Goal: Task Accomplishment & Management: Use online tool/utility

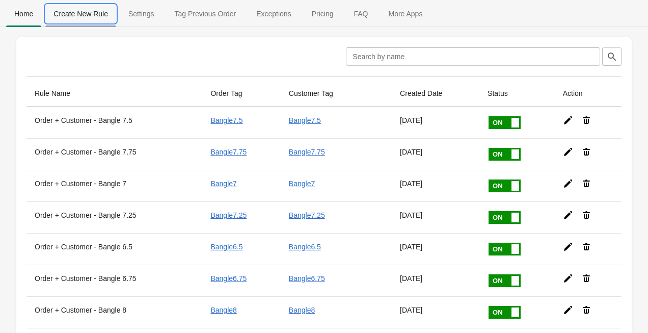
click at [63, 23] on button "Create New Rule" at bounding box center [80, 14] width 75 height 26
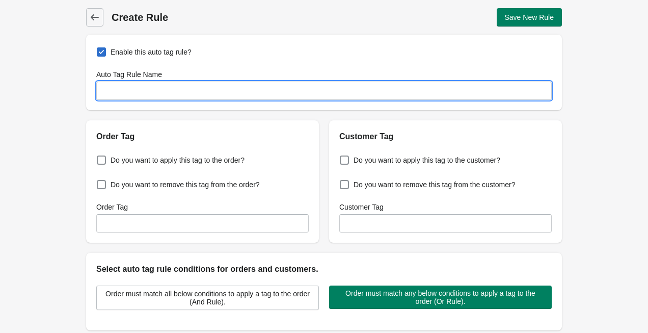
click at [150, 94] on input "Auto Tag Rule Name" at bounding box center [323, 91] width 455 height 18
type input "10+ Orders"
click at [186, 164] on span "Do you want to apply this tag to the order?" at bounding box center [178, 160] width 134 height 10
click at [99, 157] on input "Do you want to apply this tag to the order?" at bounding box center [99, 157] width 1 height 1
checkbox input "true"
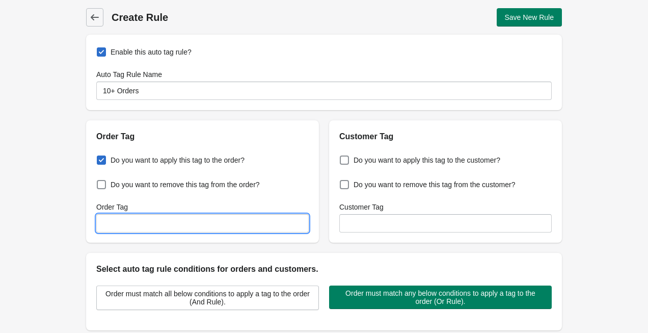
click at [177, 228] on input "Order Tag" at bounding box center [202, 223] width 212 height 18
type input "1"
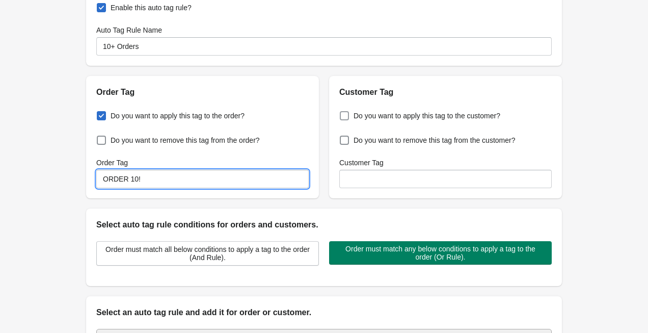
type input "ORDER 10!"
click at [364, 118] on span "Do you want to apply this tag to the customer?" at bounding box center [427, 116] width 147 height 10
click at [342, 113] on input "Do you want to apply this tag to the customer?" at bounding box center [342, 113] width 1 height 1
checkbox input "true"
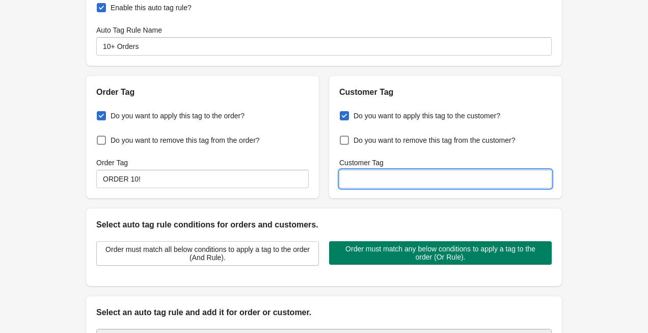
click at [374, 182] on input "Customer Tag" at bounding box center [445, 179] width 212 height 18
type input "v"
type input "VIP"
click at [599, 93] on div "Back Create Rule Save New Rule Enable this auto tag rule? Auto Tag Rule Name 10…" at bounding box center [324, 203] width 648 height 494
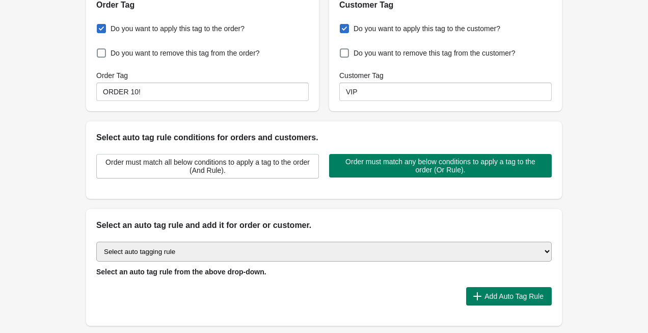
scroll to position [145, 0]
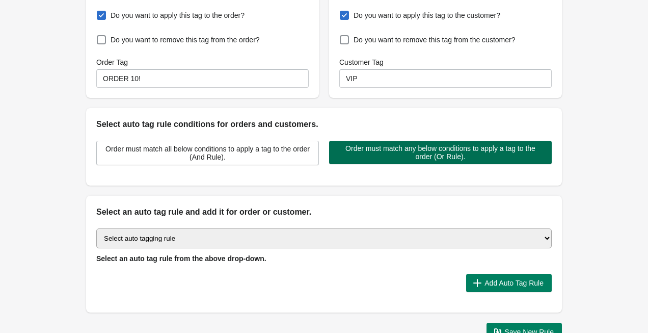
click at [446, 153] on span "Order must match any below conditions to apply a tag to the order (Or Rule)." at bounding box center [440, 152] width 206 height 16
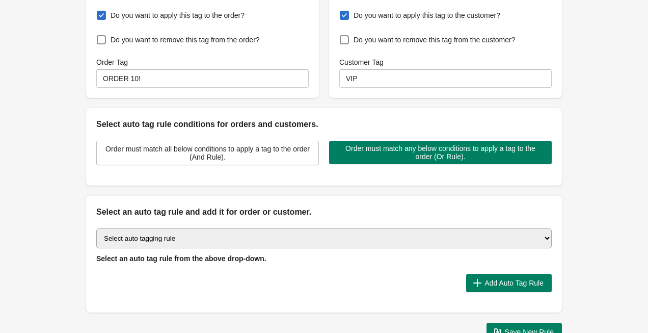
click at [230, 240] on select "Select auto tagging rule Tag by order amount Tag based on the order count (Volu…" at bounding box center [323, 238] width 455 height 20
click at [96, 228] on select "Select auto tagging rule Tag by order amount Tag based on the order count (Volu…" at bounding box center [323, 238] width 455 height 20
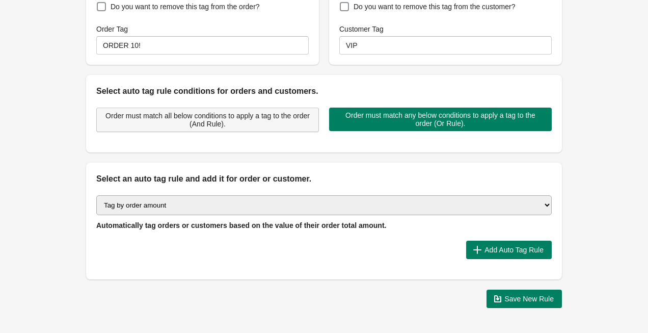
scroll to position [214, 0]
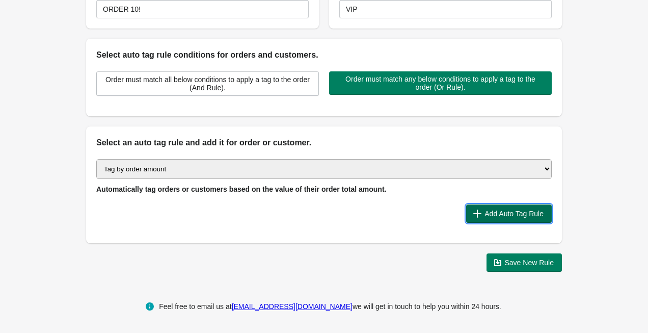
click at [501, 212] on span "Add Auto Tag Rule" at bounding box center [513, 213] width 59 height 8
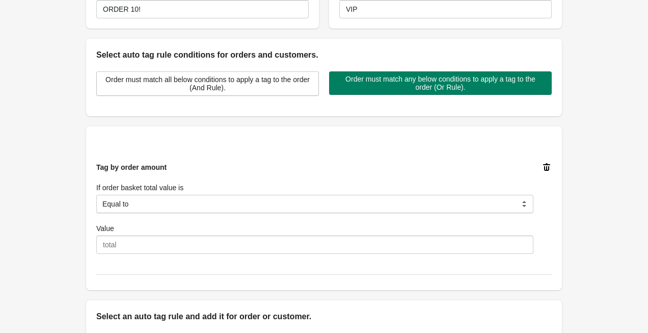
scroll to position [261, 0]
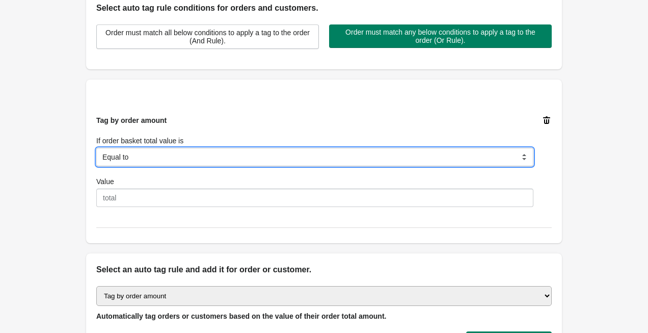
click at [157, 158] on select "Equal to Greater than Less than" at bounding box center [314, 157] width 437 height 18
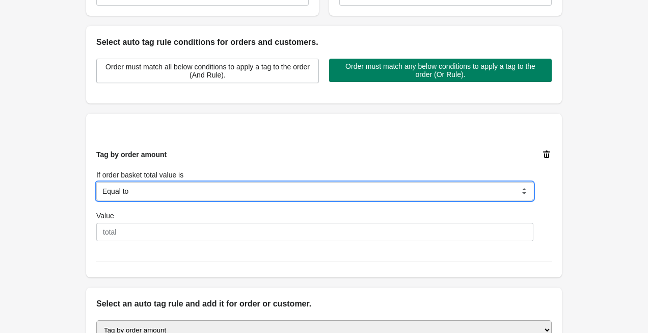
scroll to position [211, 0]
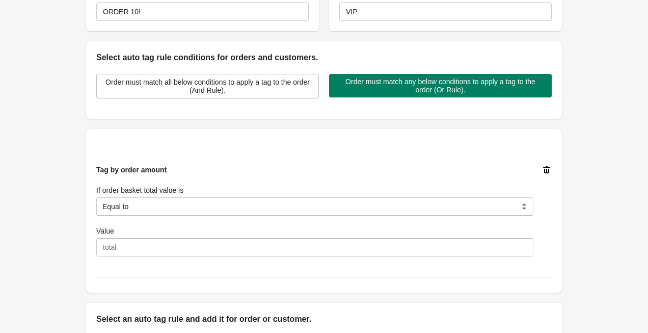
click at [549, 169] on icon at bounding box center [547, 170] width 10 height 10
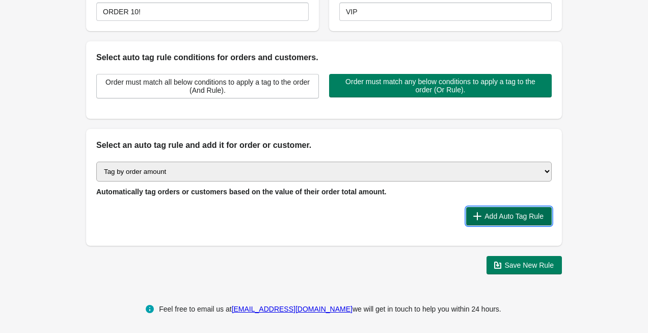
click at [504, 218] on span "Add Auto Tag Rule" at bounding box center [513, 216] width 59 height 8
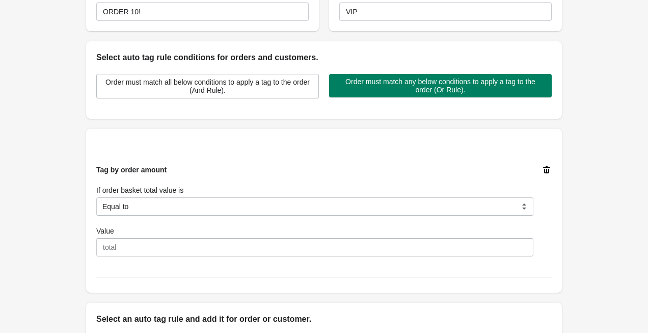
click at [547, 169] on icon at bounding box center [546, 170] width 7 height 8
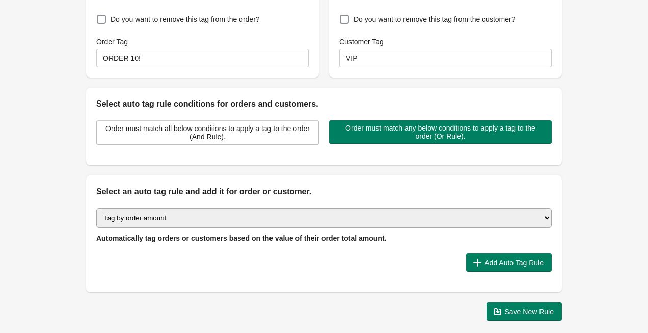
scroll to position [156, 0]
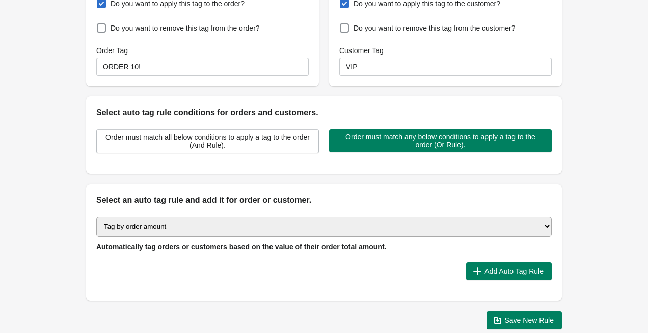
click at [348, 236] on select "Select auto tagging rule Tag by order amount Tag based on the order count (Volu…" at bounding box center [323, 227] width 455 height 20
select select "4"
click at [96, 217] on select "Select auto tagging rule Tag by order amount Tag based on the order count (Volu…" at bounding box center [323, 227] width 455 height 20
click at [505, 271] on span "Add Auto Tag Rule" at bounding box center [513, 271] width 59 height 8
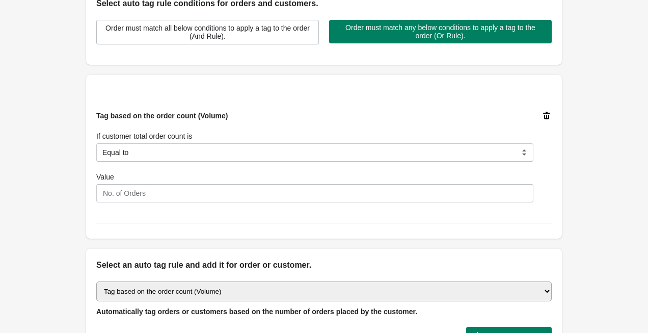
scroll to position [268, 0]
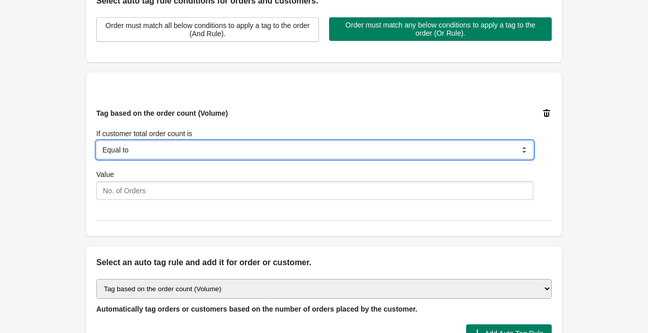
click at [195, 151] on select "Equal to Greater than Less than" at bounding box center [314, 150] width 437 height 18
select select "2"
click at [96, 141] on select "Equal to Greater than Less than" at bounding box center [314, 150] width 437 height 18
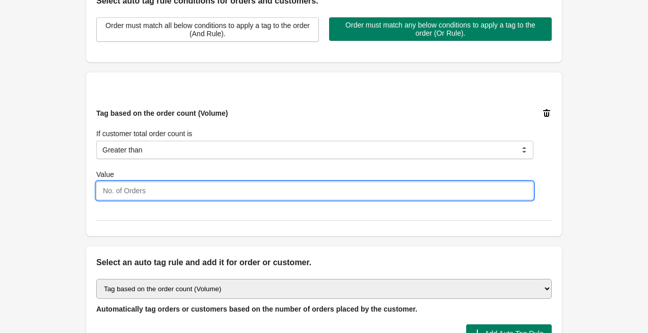
click at [170, 191] on input "Value" at bounding box center [314, 190] width 437 height 18
type input "9"
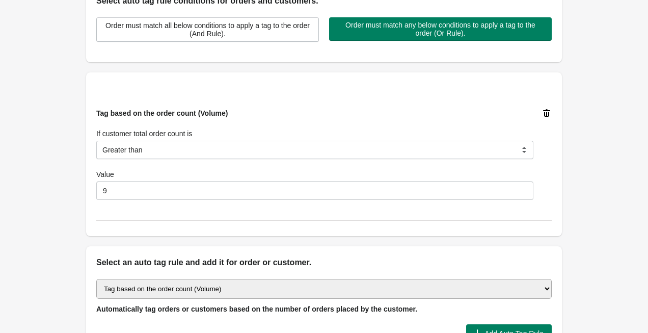
click at [84, 262] on div "Back Create Rule Save New Rule Enable this auto tag rule? Auto Tag Rule Name 10…" at bounding box center [324, 65] width 508 height 667
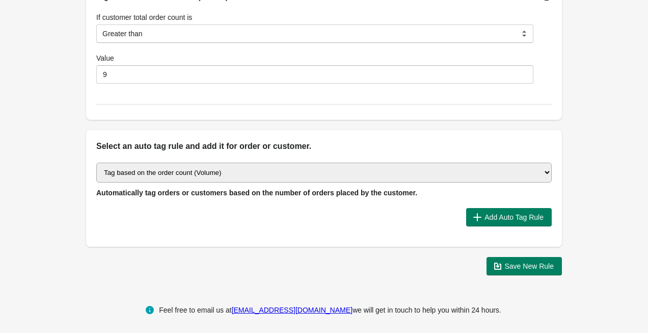
scroll to position [388, 0]
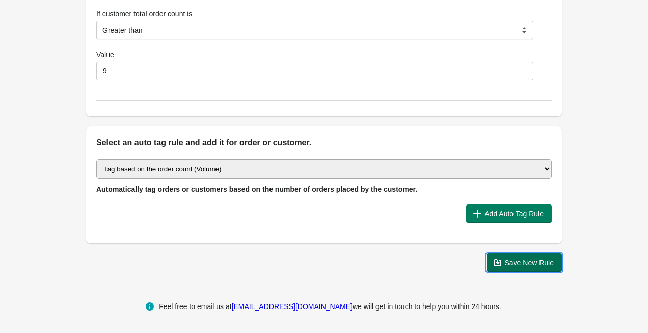
click at [548, 265] on span "Save New Rule" at bounding box center [529, 262] width 49 height 8
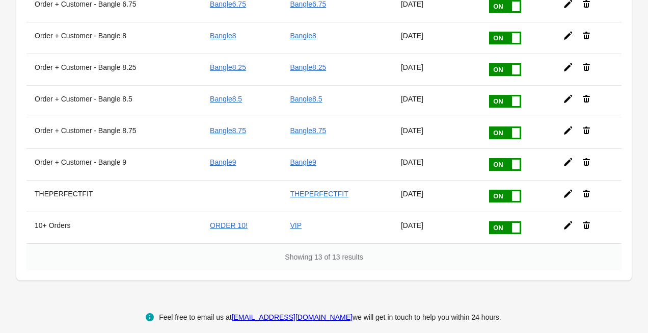
scroll to position [285, 0]
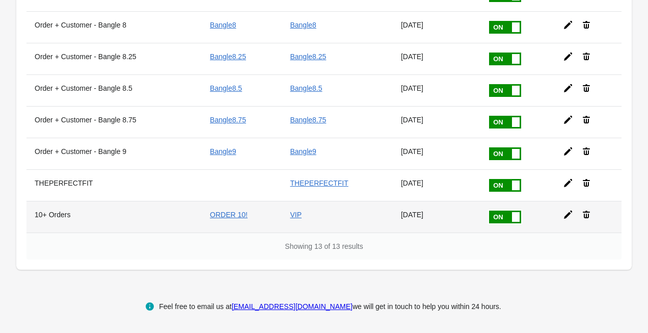
click at [576, 215] on div at bounding box center [584, 210] width 59 height 18
click at [571, 215] on icon at bounding box center [568, 214] width 10 height 10
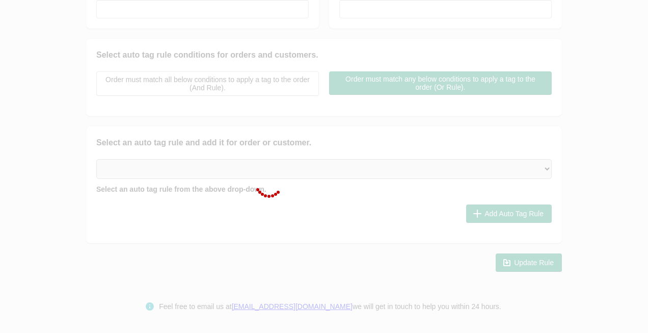
type input "10+ Orders"
checkbox input "true"
type input "ORDER 10!"
checkbox input "true"
type input "VIP"
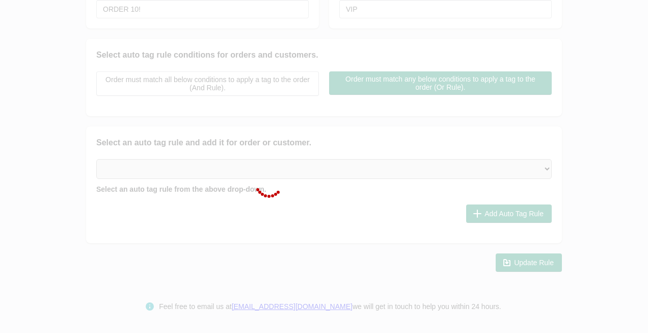
select select "2"
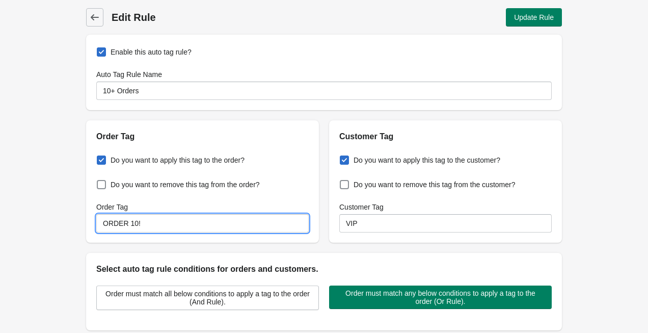
click at [123, 231] on input "ORDER 10!" at bounding box center [202, 223] width 212 height 18
type input "10+ Orders"
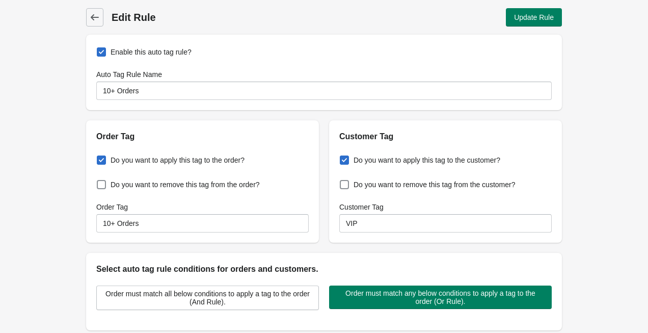
click at [52, 256] on div "Back Edit Rule Update Rule Enable this auto tag rule? Auto Tag Rule Name 10+ Or…" at bounding box center [324, 333] width 648 height 667
click at [160, 225] on input "10+ Orders" at bounding box center [202, 223] width 212 height 18
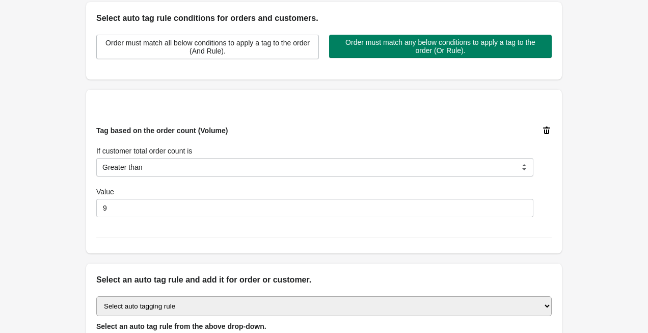
scroll to position [272, 0]
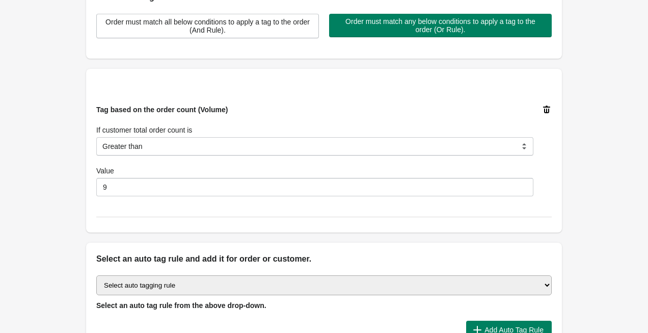
click at [51, 273] on div "Back Edit Rule Update Rule Enable this auto tag rule? Auto Tag Rule Name 10+ Or…" at bounding box center [324, 61] width 648 height 667
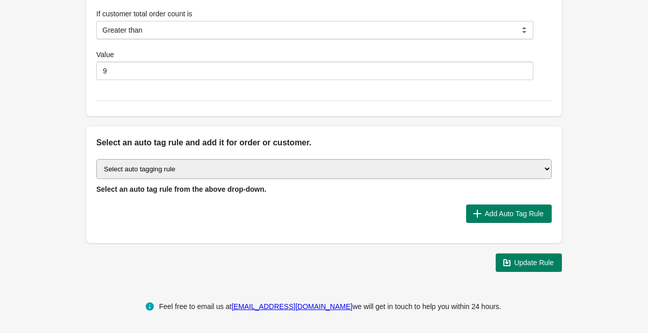
click at [537, 264] on span "Update Rule" at bounding box center [534, 262] width 40 height 8
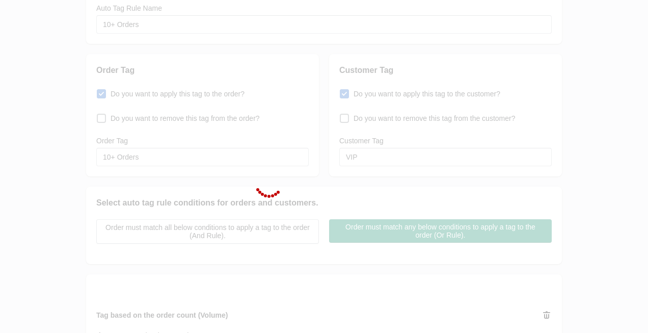
scroll to position [63, 0]
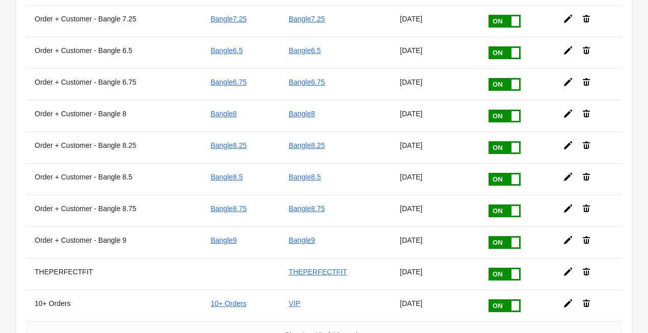
scroll to position [285, 0]
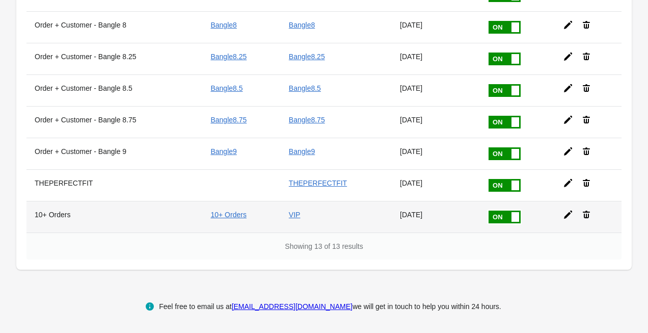
click at [568, 217] on icon at bounding box center [568, 214] width 10 height 10
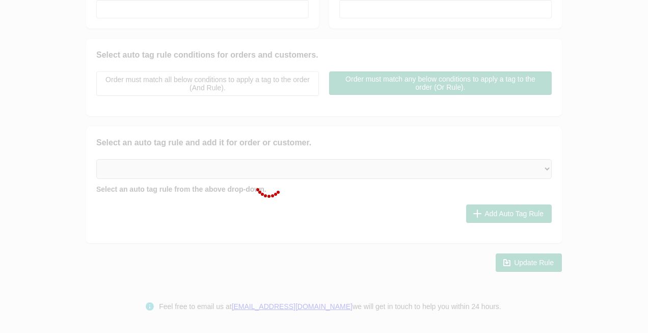
type input "10+ Orders"
checkbox input "true"
type input "10+ Orders"
checkbox input "true"
type input "VIP"
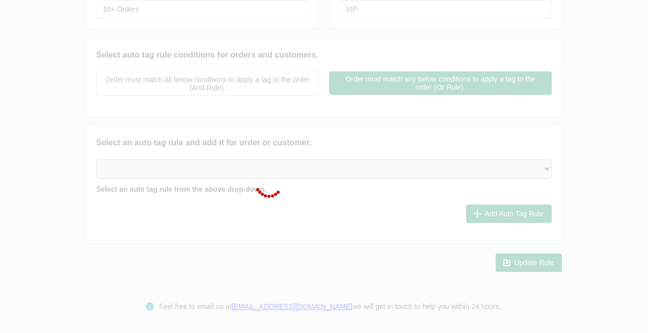
select select "2"
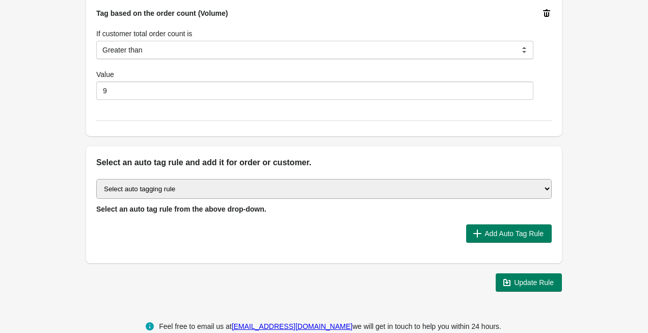
scroll to position [372, 0]
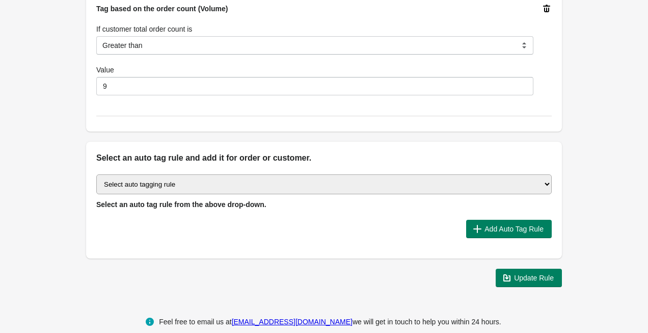
click at [479, 187] on select "Select auto tagging rule Tag by order amount Tag based on the order count (Volu…" at bounding box center [323, 184] width 455 height 20
select select "4"
click at [96, 174] on select "Select auto tagging rule Tag by order amount Tag based on the order count (Volu…" at bounding box center [323, 184] width 455 height 20
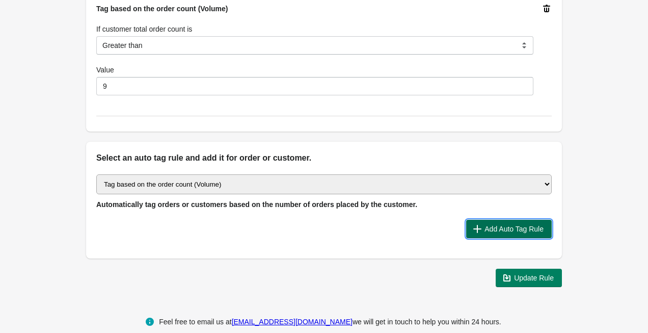
click at [504, 228] on span "Add Auto Tag Rule" at bounding box center [513, 229] width 59 height 8
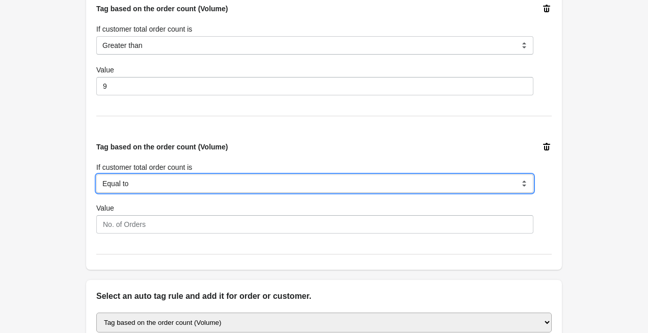
click at [212, 183] on select "Equal to Greater than Less than" at bounding box center [314, 183] width 437 height 18
select select "3"
click at [96, 174] on select "Equal to Greater than Less than" at bounding box center [314, 183] width 437 height 18
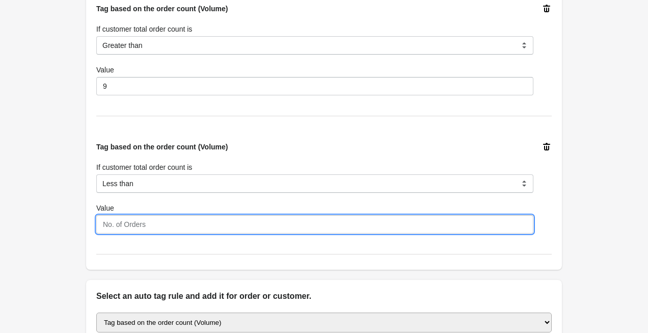
click at [190, 222] on input "Value" at bounding box center [314, 224] width 437 height 18
type input "11"
click at [72, 274] on div "Back Edit Rule Update Rule Enable this auto tag rule? Auto Tag Rule Name 10+ Or…" at bounding box center [324, 30] width 508 height 805
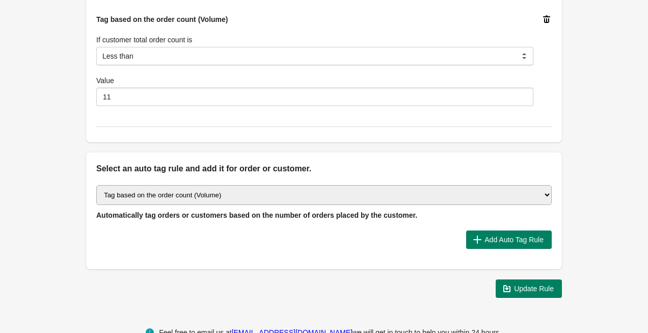
scroll to position [526, 0]
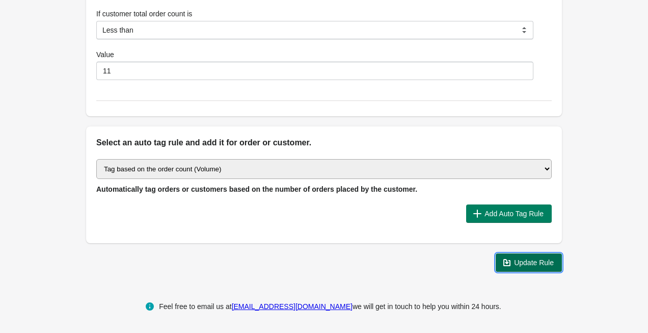
click at [527, 267] on span "Update Rule" at bounding box center [529, 262] width 50 height 10
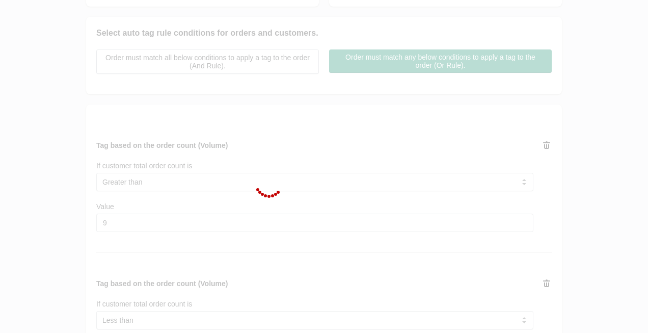
scroll to position [0, 0]
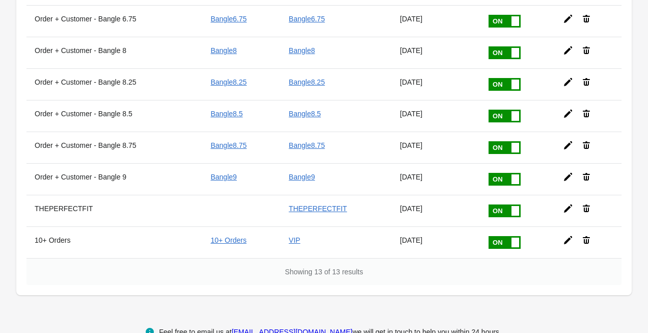
scroll to position [285, 0]
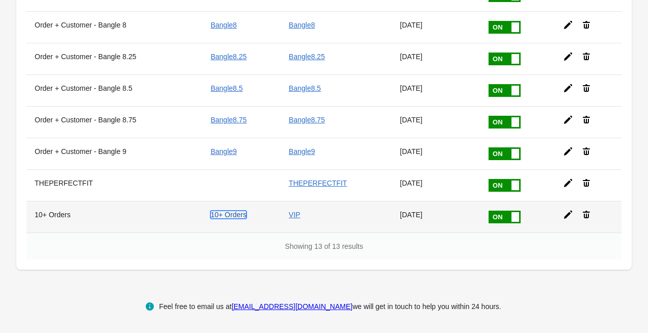
click at [231, 214] on link "10+ Orders" at bounding box center [228, 214] width 36 height 8
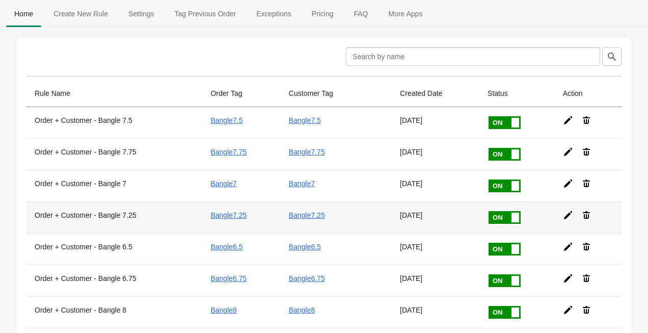
scroll to position [285, 0]
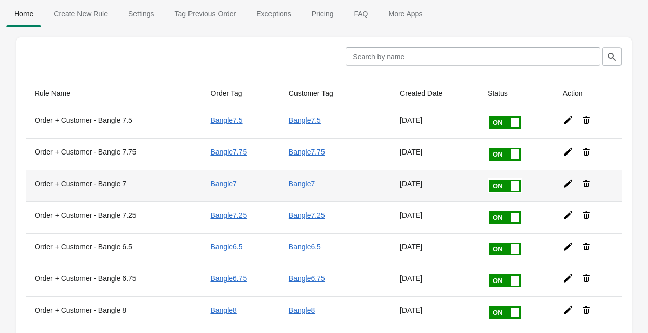
scroll to position [285, 0]
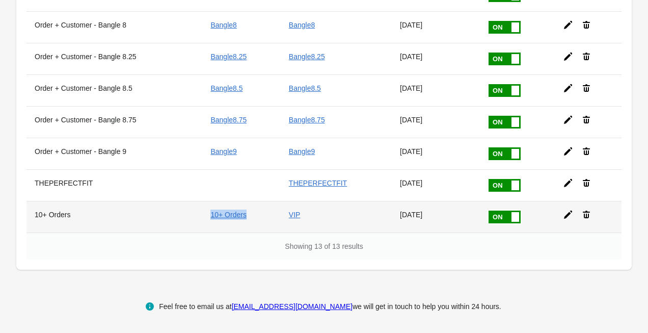
drag, startPoint x: 203, startPoint y: 215, endPoint x: 253, endPoint y: 218, distance: 49.5
click at [253, 218] on tr "10+ Orders 10+ Orders VIP 08-10-2025" at bounding box center [323, 217] width 595 height 32
click at [238, 217] on link "10+ Orders" at bounding box center [228, 214] width 36 height 8
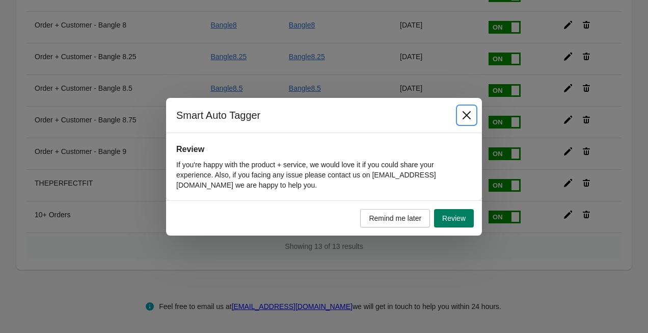
click at [469, 111] on icon "Close" at bounding box center [467, 115] width 10 height 10
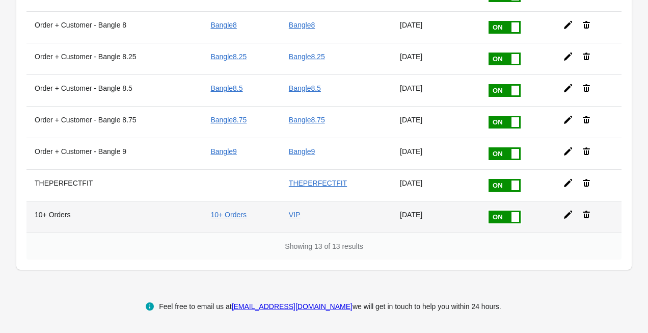
click at [568, 216] on icon at bounding box center [568, 214] width 8 height 8
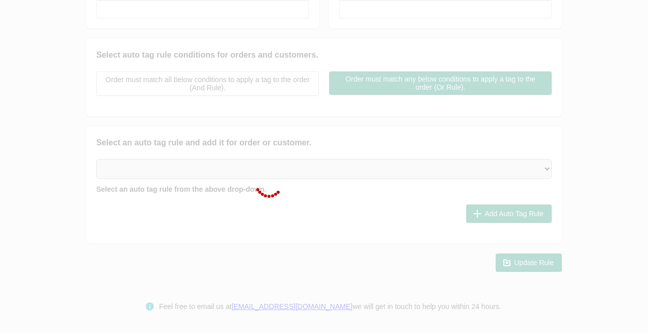
type input "10+ Orders"
checkbox input "true"
type input "10+ Orders"
checkbox input "true"
type input "VIP"
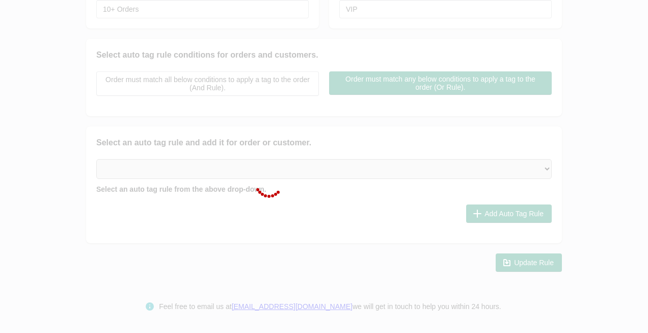
select select "2"
select select "3"
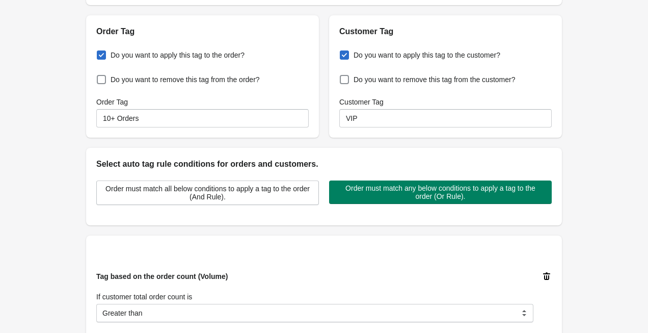
scroll to position [80, 0]
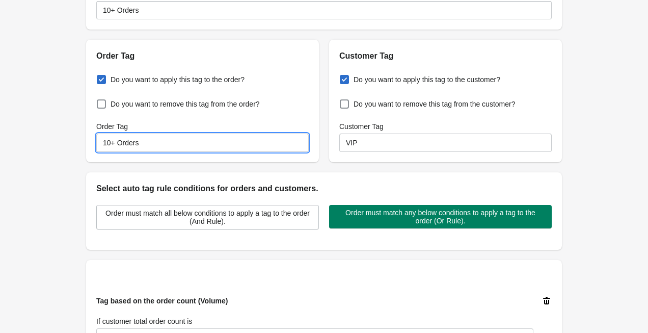
click at [116, 145] on input "10+ Orders" at bounding box center [202, 142] width 212 height 18
type input "o"
type input "ORDER10!"
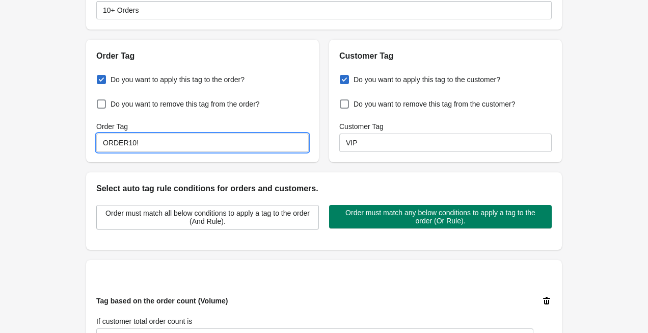
click at [62, 208] on div "Back Edit Rule Update Rule Enable this auto tag rule? Auto Tag Rule Name 10+ Or…" at bounding box center [324, 322] width 648 height 805
click at [134, 145] on input "ORDER10!" at bounding box center [202, 142] width 212 height 18
click at [70, 219] on div "Back Edit Rule Update Rule Enable this auto tag rule? Auto Tag Rule Name 10+ Or…" at bounding box center [324, 322] width 508 height 805
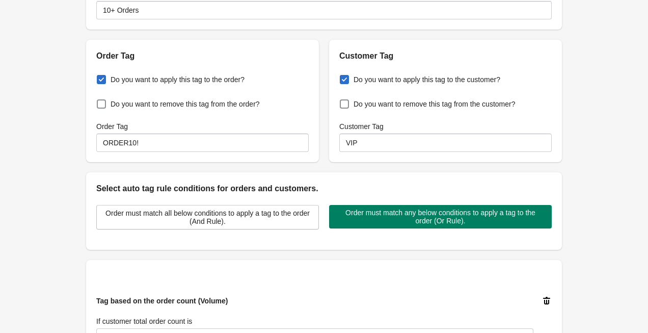
scroll to position [526, 0]
